Goal: Find specific page/section: Find specific page/section

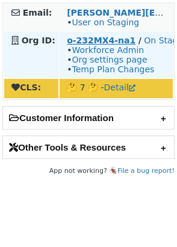
click at [100, 40] on strong "o-232MX4-na1" at bounding box center [101, 41] width 69 height 10
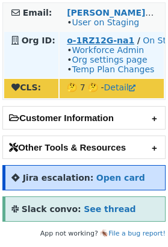
click at [98, 40] on strong "o-1RZ12G-na1" at bounding box center [101, 41] width 68 height 10
